Goal: Communication & Community: Answer question/provide support

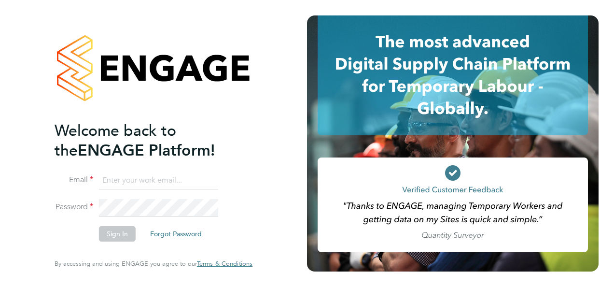
type input "[EMAIL_ADDRESS][PERSON_NAME][DOMAIN_NAME]"
click at [117, 238] on button "Sign In" at bounding box center [117, 233] width 37 height 15
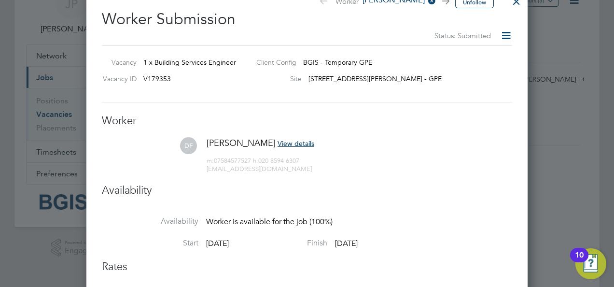
scroll to position [14, 0]
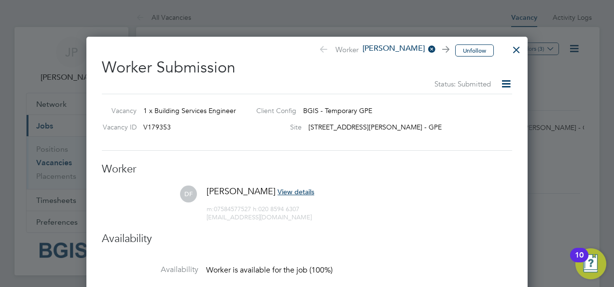
click at [516, 46] on div at bounding box center [516, 47] width 17 height 17
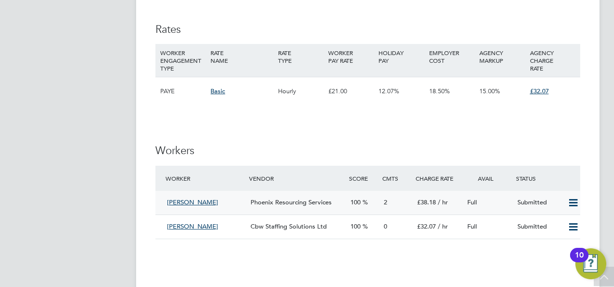
click at [496, 204] on div "Full" at bounding box center [488, 203] width 50 height 16
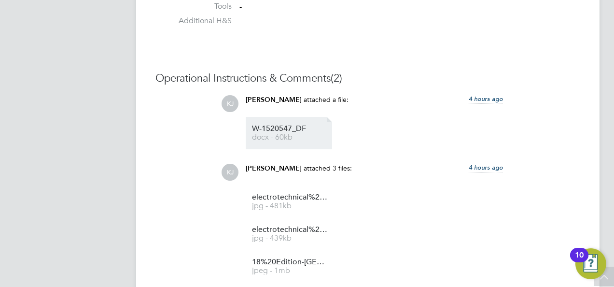
click at [292, 136] on span "docx - 60kb" at bounding box center [290, 137] width 77 height 7
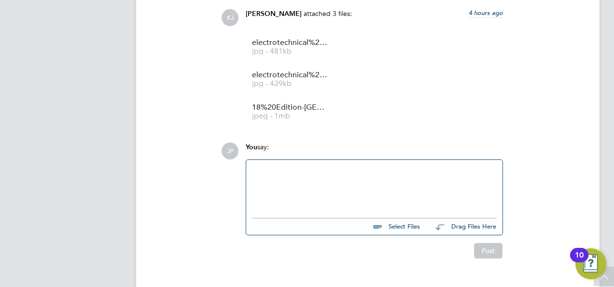
scroll to position [1043, 0]
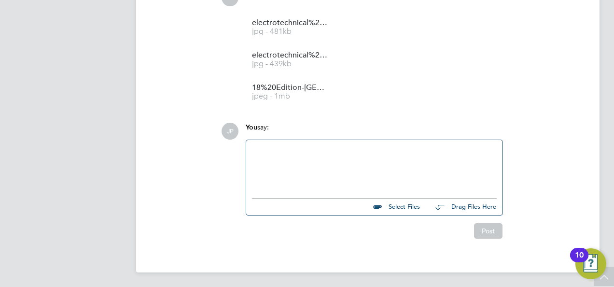
click at [303, 165] on div at bounding box center [374, 167] width 245 height 42
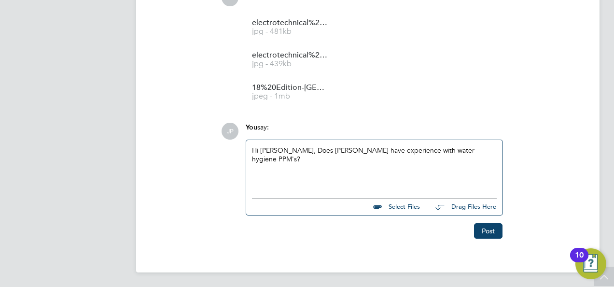
drag, startPoint x: 487, startPoint y: 230, endPoint x: 451, endPoint y: 154, distance: 84.4
click at [451, 154] on div "JP You say: Hi [PERSON_NAME], Does [PERSON_NAME] have experience with water hyg…" at bounding box center [400, 181] width 359 height 116
click at [454, 149] on div "Hi [PERSON_NAME], Does [PERSON_NAME] have experience with water hygiene PPM's?" at bounding box center [374, 167] width 245 height 42
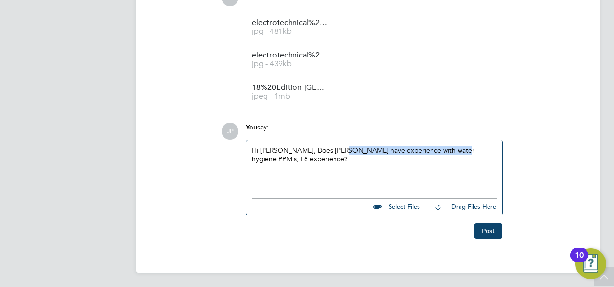
drag, startPoint x: 445, startPoint y: 150, endPoint x: 335, endPoint y: 150, distance: 110.1
click at [335, 150] on div "Hi [PERSON_NAME], Does [PERSON_NAME] have experience with water hygiene PPM's, …" at bounding box center [374, 167] width 245 height 42
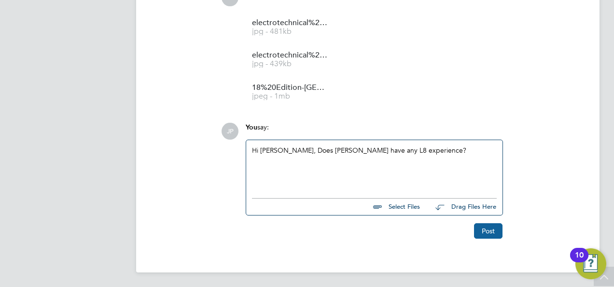
click at [492, 229] on button "Post" at bounding box center [488, 230] width 28 height 15
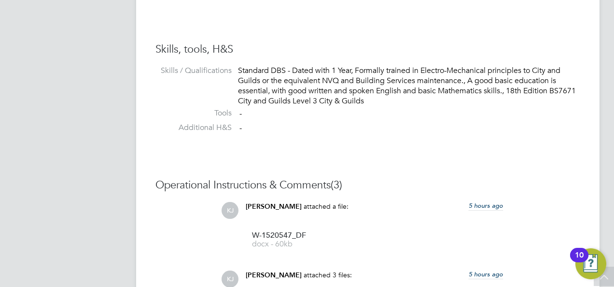
scroll to position [754, 0]
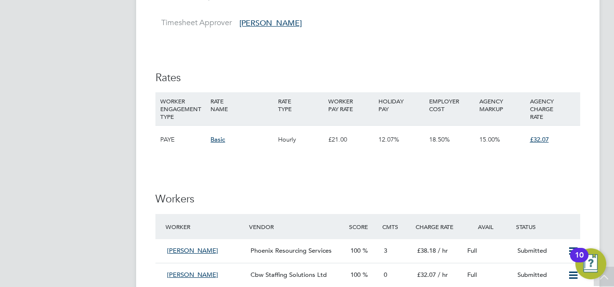
scroll to position [1207, 0]
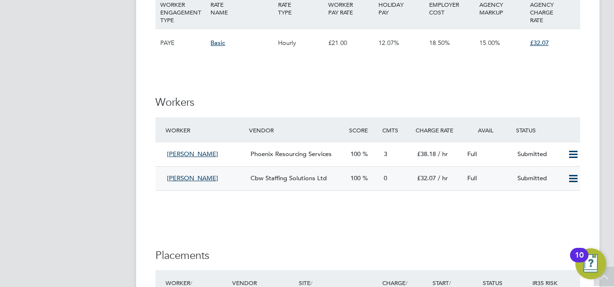
click at [510, 180] on div "Full" at bounding box center [488, 178] width 50 height 16
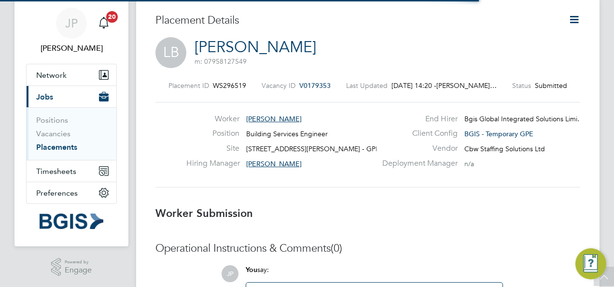
scroll to position [5, 5]
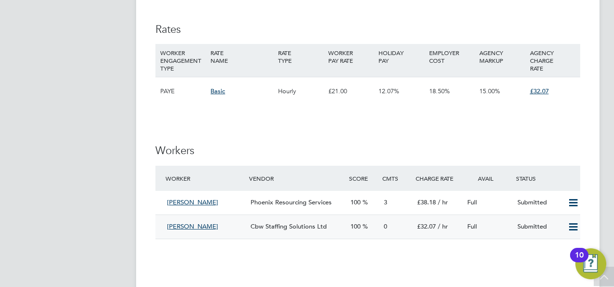
click at [500, 225] on div "Full" at bounding box center [488, 227] width 50 height 16
